Goal: Task Accomplishment & Management: Use online tool/utility

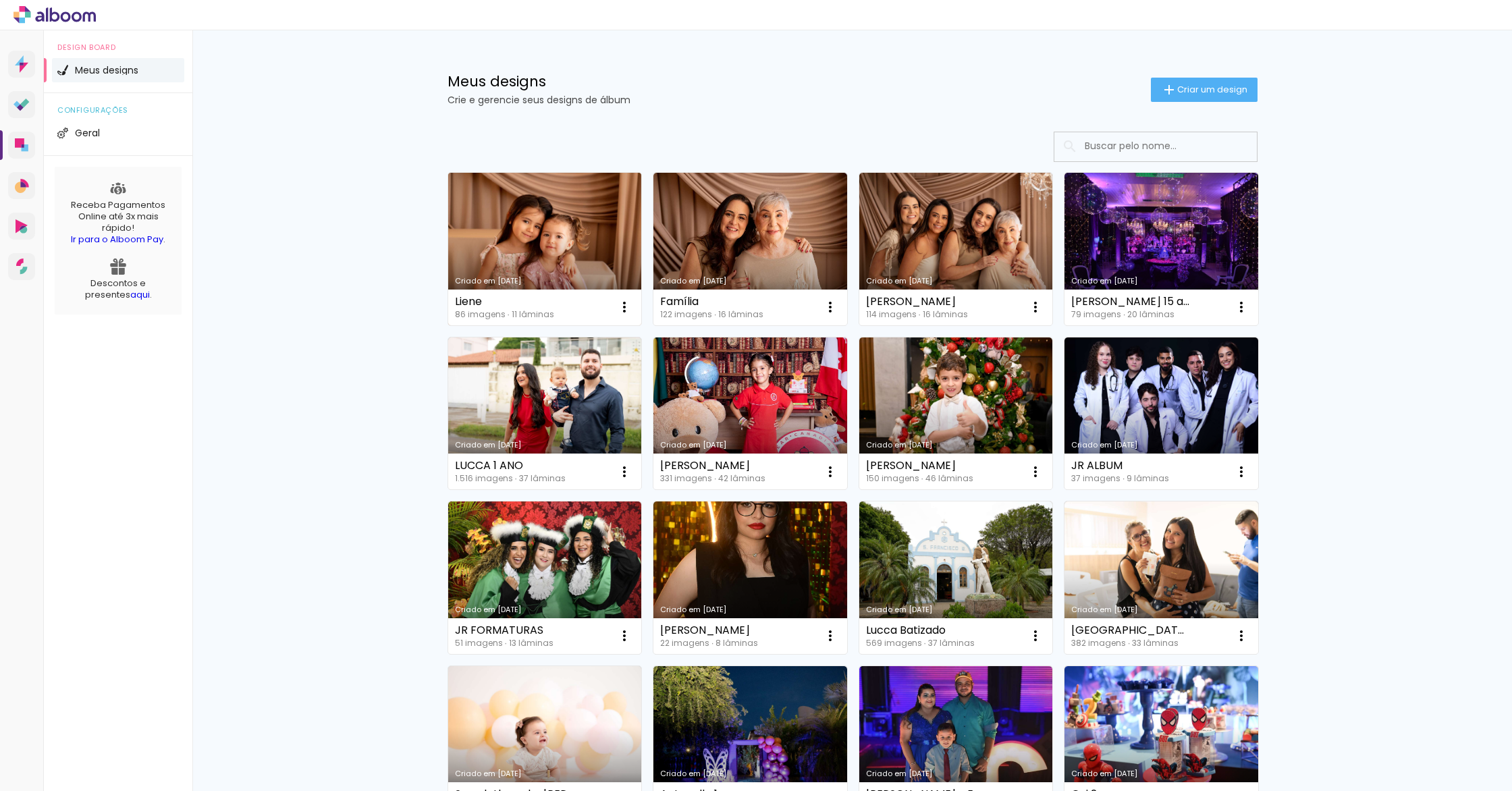
click at [528, 238] on link "Criado em 09/08/25" at bounding box center [544, 249] width 194 height 152
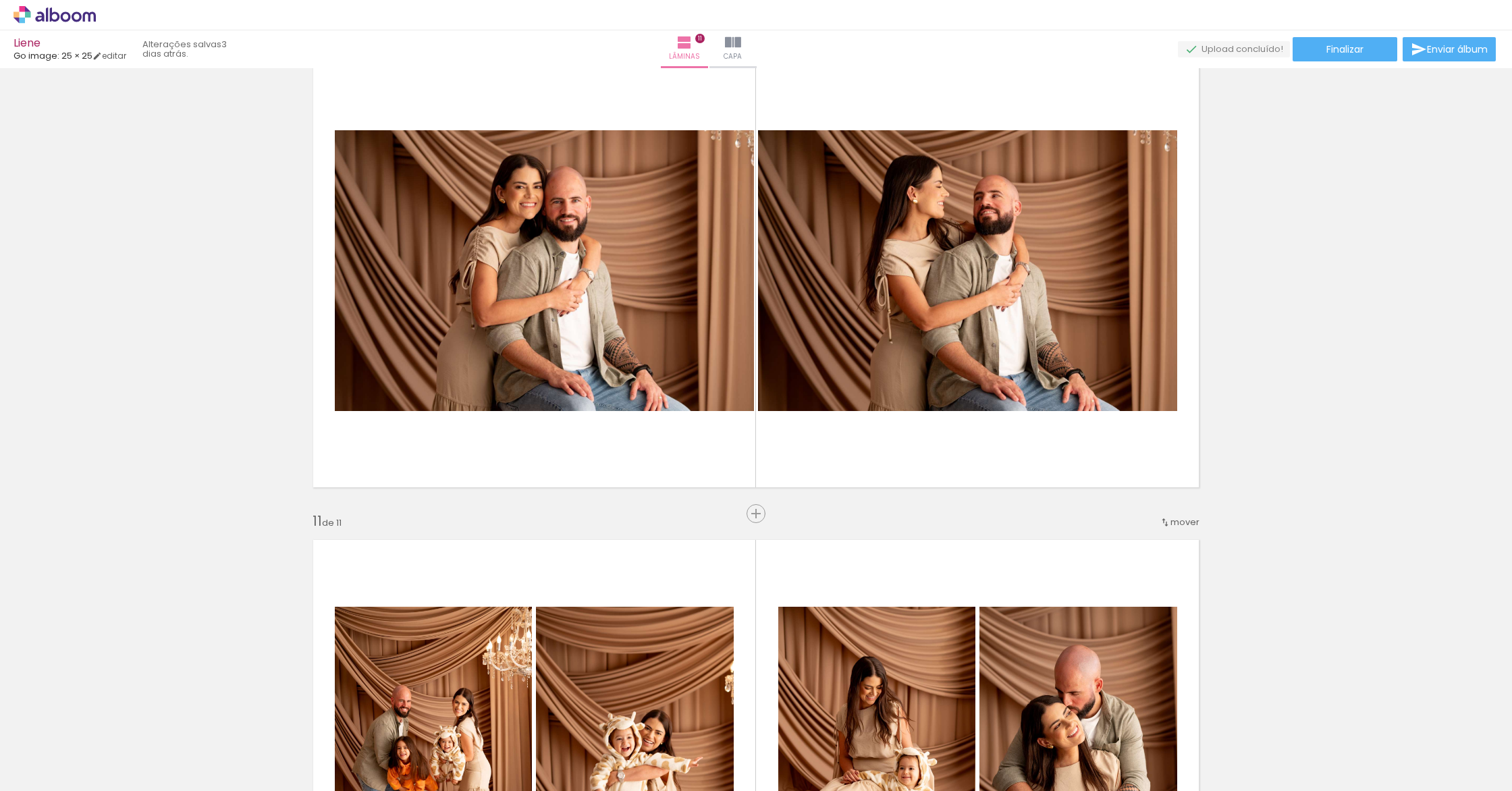
scroll to position [4438, 0]
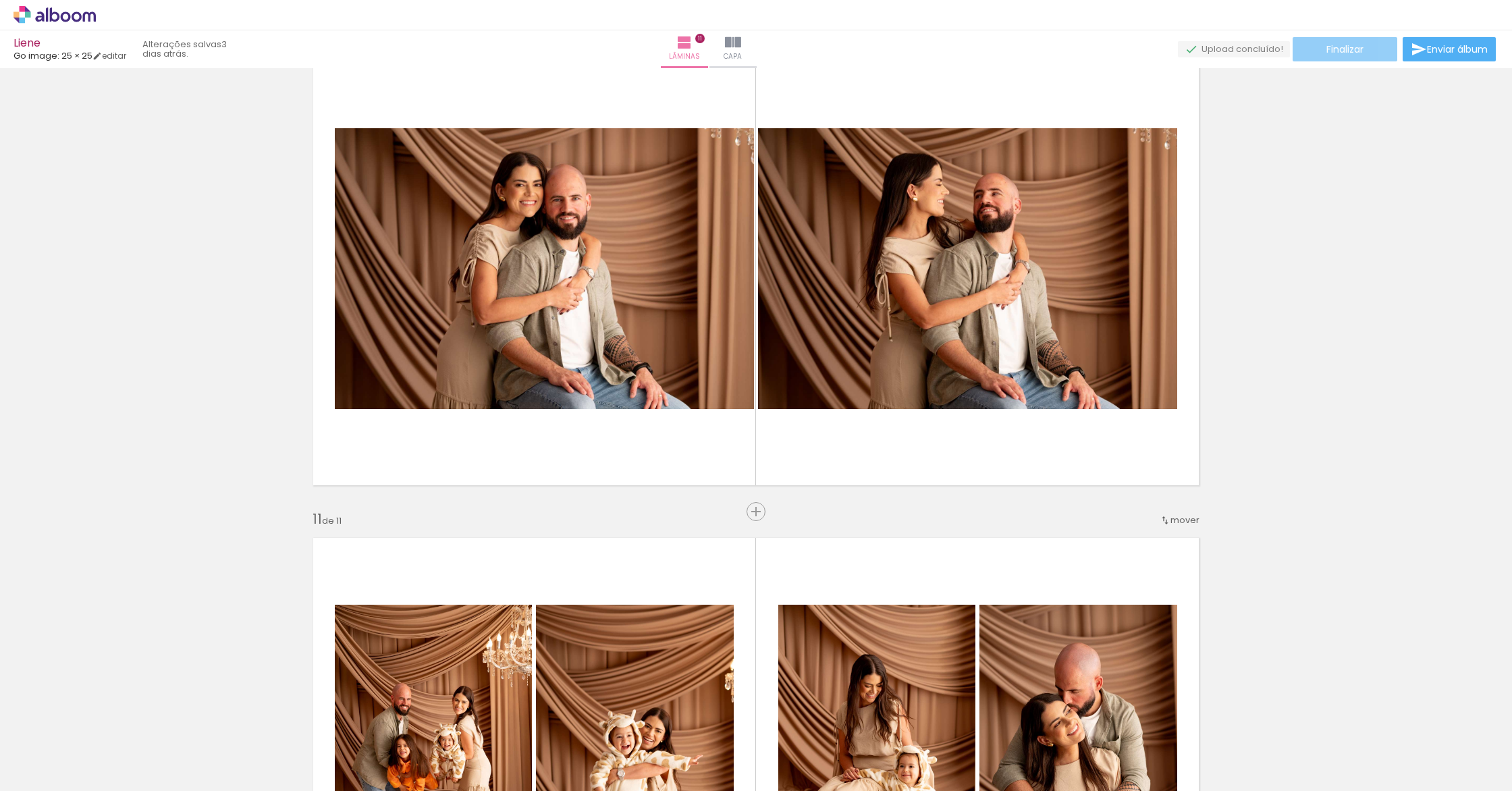
click at [1360, 52] on paper-button "Finalizar" at bounding box center [1345, 49] width 104 height 25
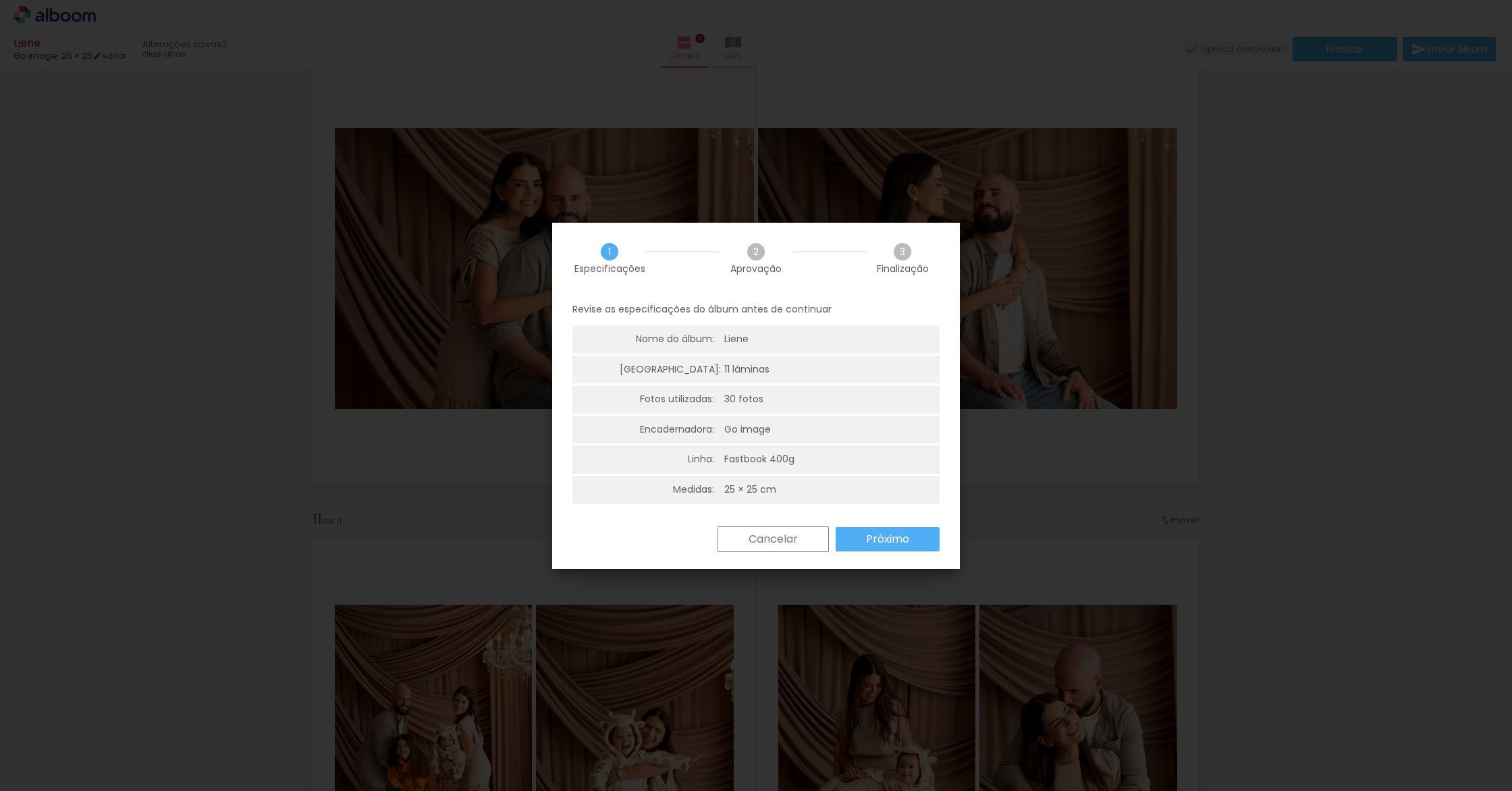
click at [0, 0] on slot "Próximo" at bounding box center [0, 0] width 0 height 0
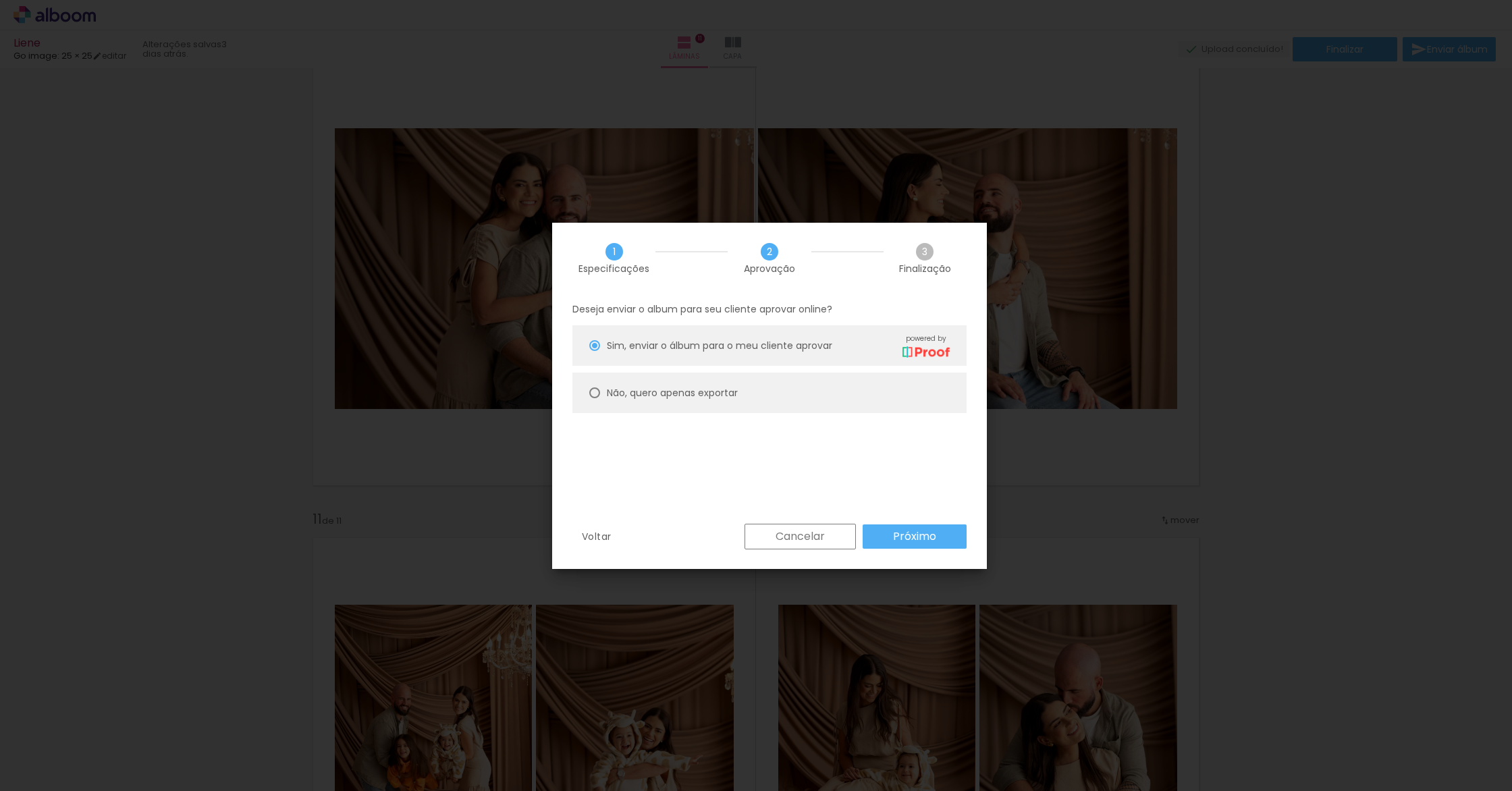
click at [835, 386] on paper-radio-button "Não, quero apenas exportar" at bounding box center [769, 393] width 394 height 40
type paper-radio-button "on"
click at [958, 538] on paper-button "Próximo" at bounding box center [915, 536] width 104 height 25
type input "Alta, 300 DPI"
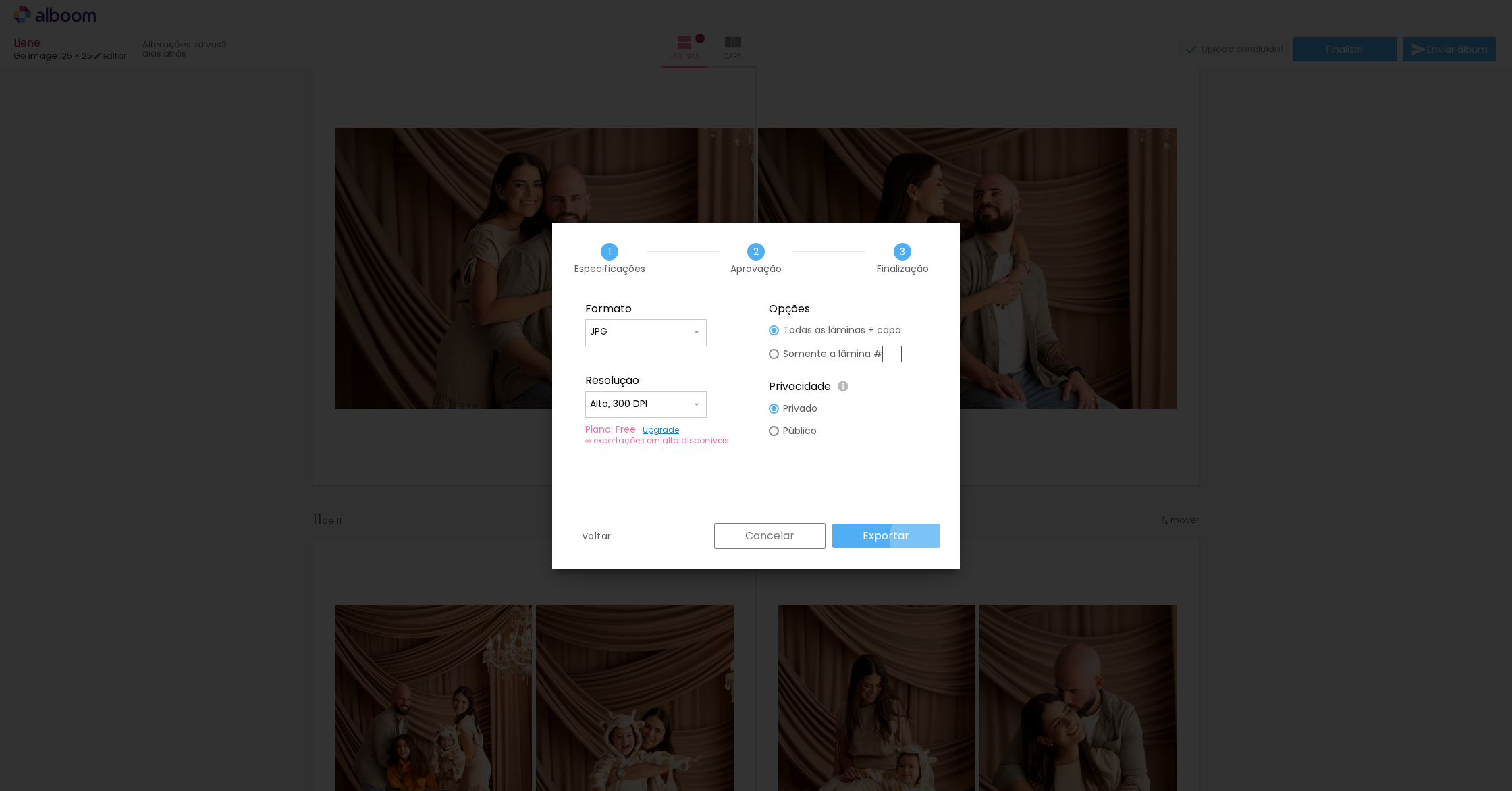
click at [923, 538] on paper-button "Exportar" at bounding box center [885, 535] width 107 height 25
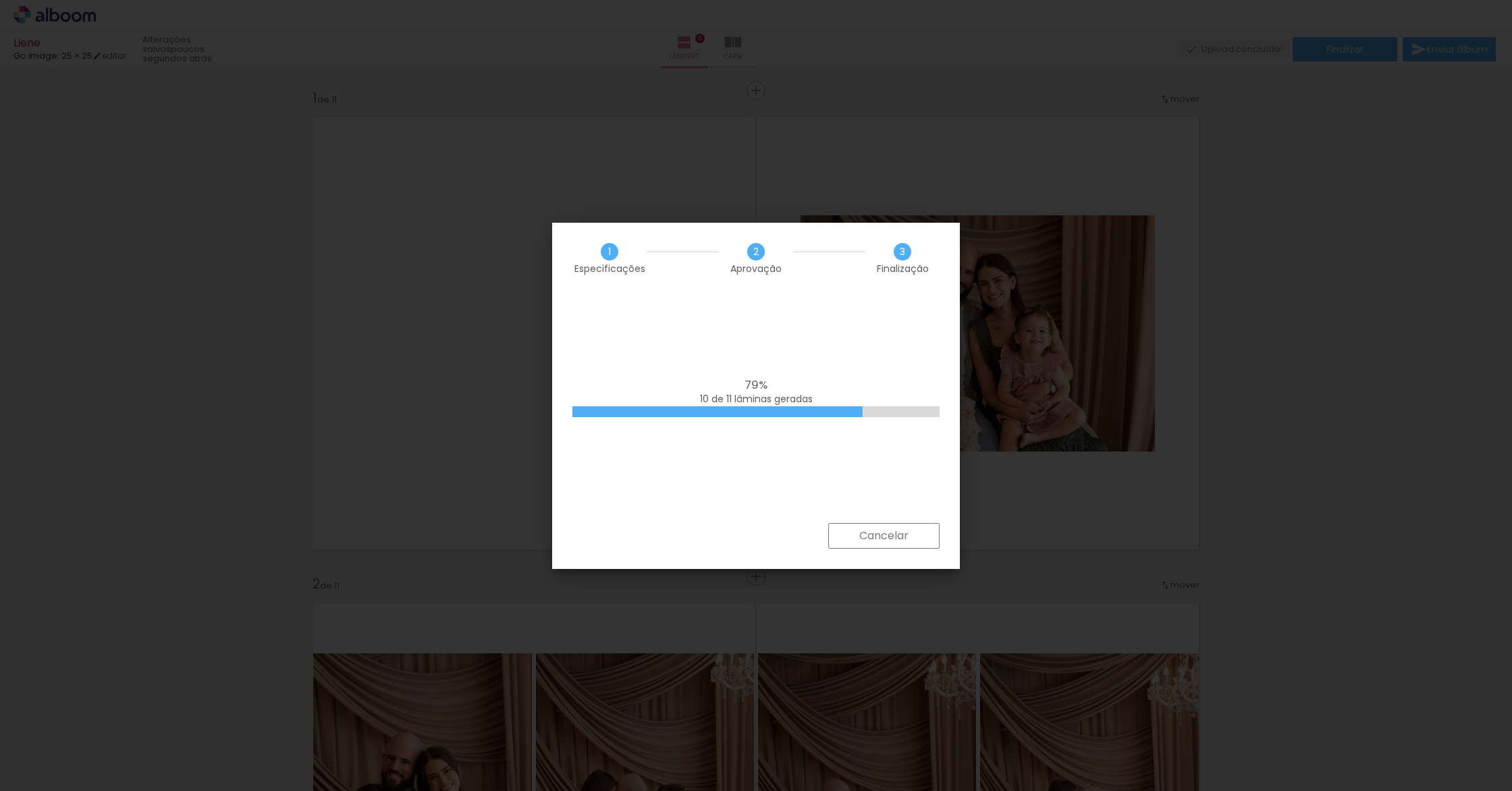
scroll to position [4438, 0]
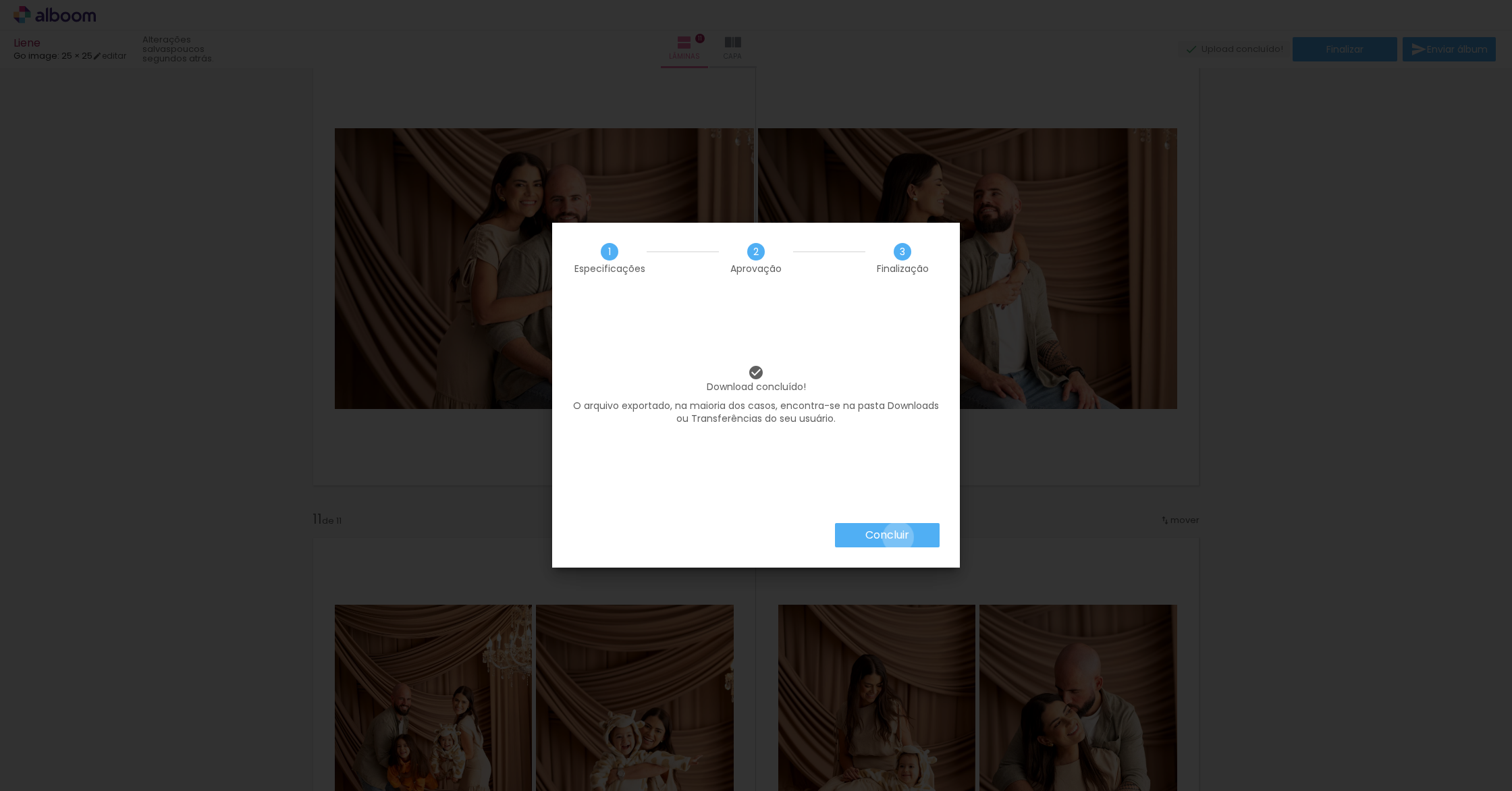
drag, startPoint x: 897, startPoint y: 537, endPoint x: 905, endPoint y: 535, distance: 8.2
click at [0, 0] on slot "Concluir" at bounding box center [0, 0] width 0 height 0
